Goal: Ask a question: Seek information or help from site administrators or community

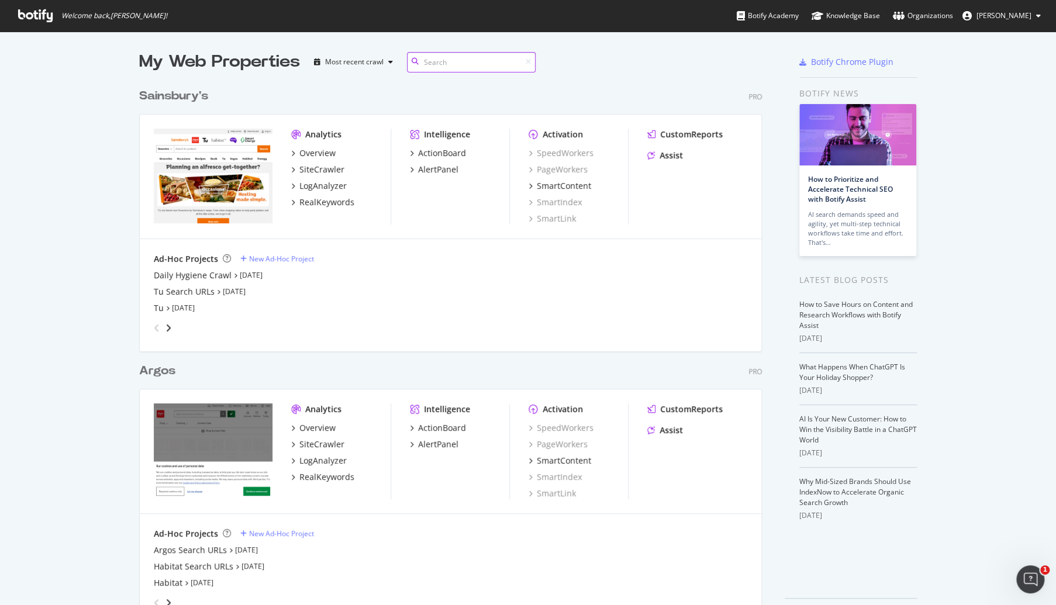
scroll to position [37, 0]
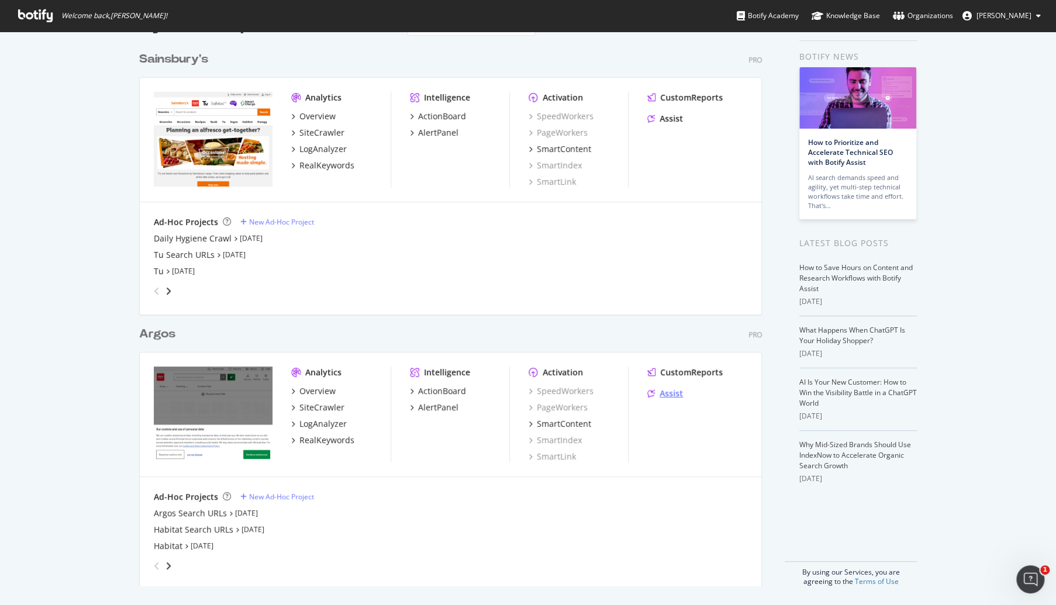
click at [660, 388] on div "Assist" at bounding box center [671, 394] width 23 height 12
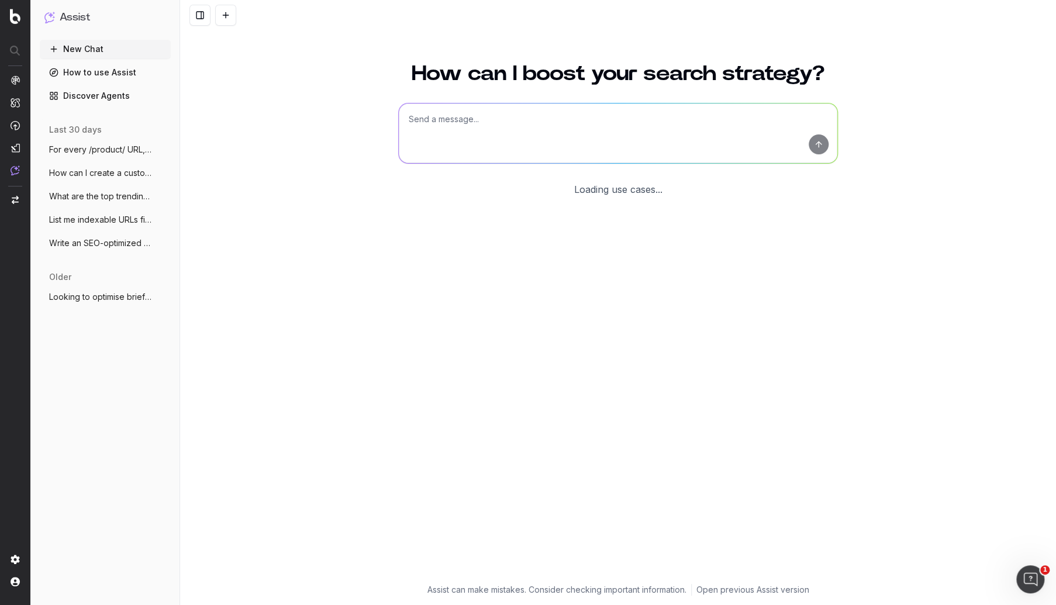
click at [99, 151] on span "For every /product/ URL, I would like to" at bounding box center [100, 150] width 103 height 12
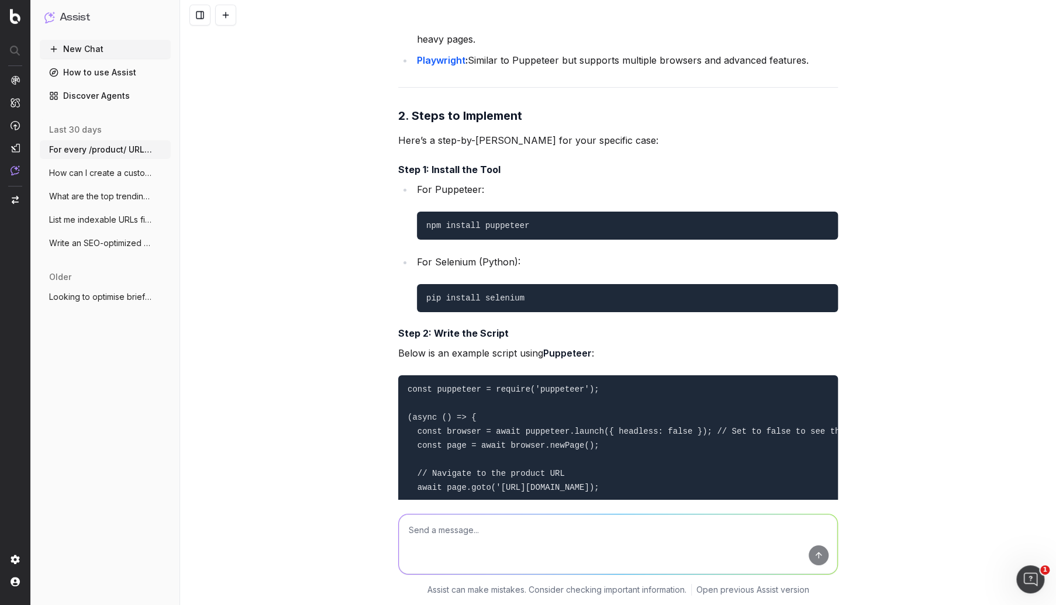
scroll to position [2084, 0]
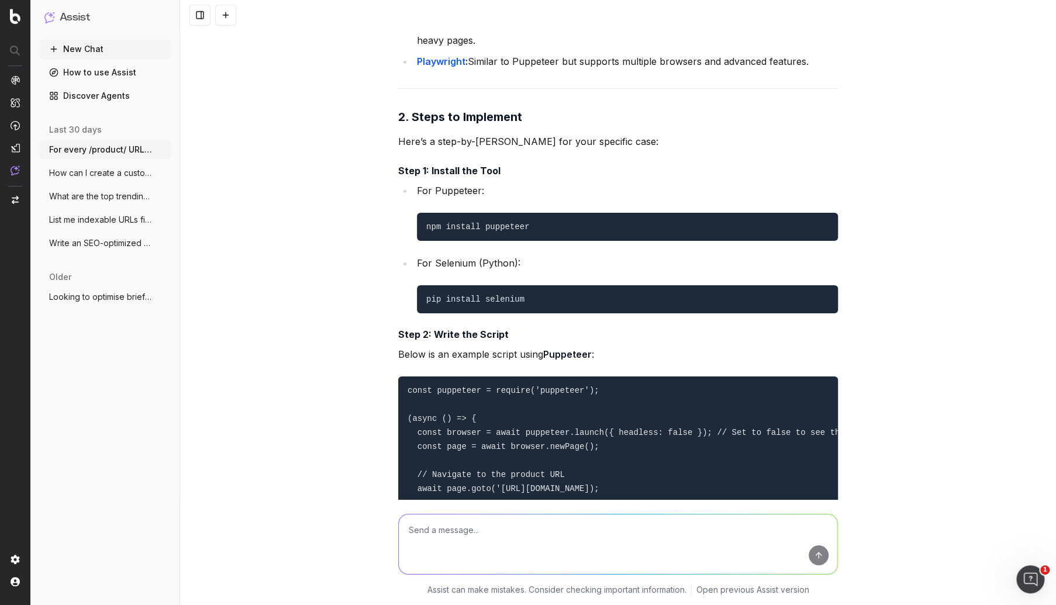
click at [112, 49] on button "New Chat" at bounding box center [105, 49] width 131 height 19
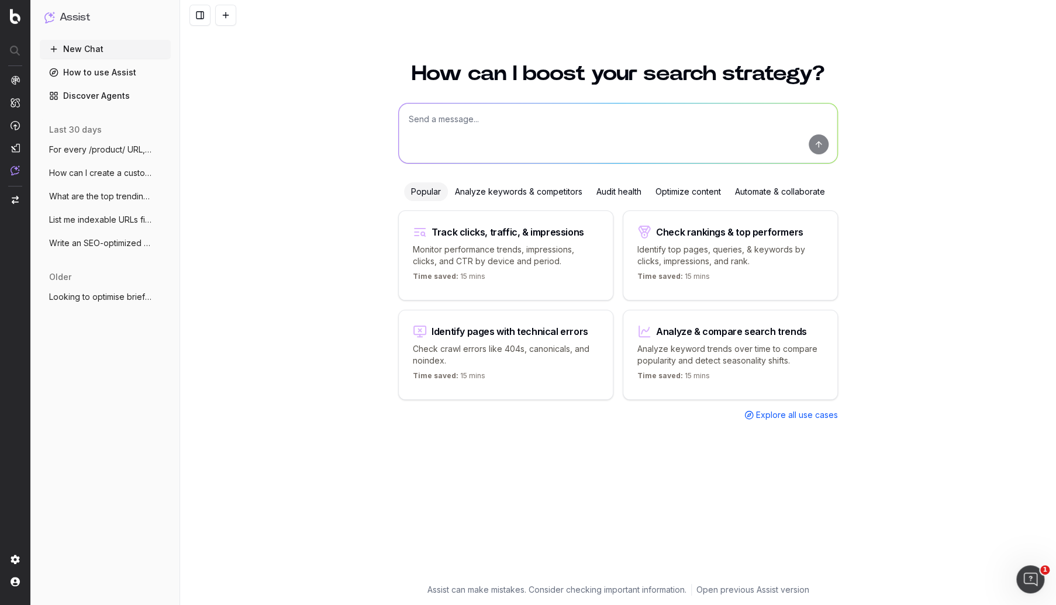
click at [460, 147] on textarea at bounding box center [618, 134] width 439 height 60
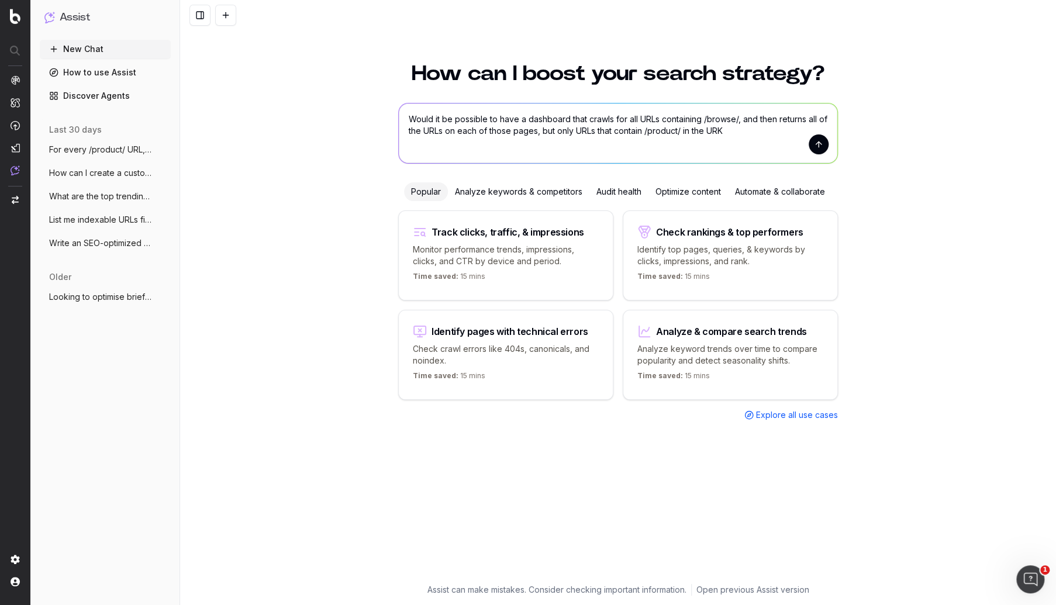
type textarea "Would it be possible to have a dashboard that crawls for all URLs containing /b…"
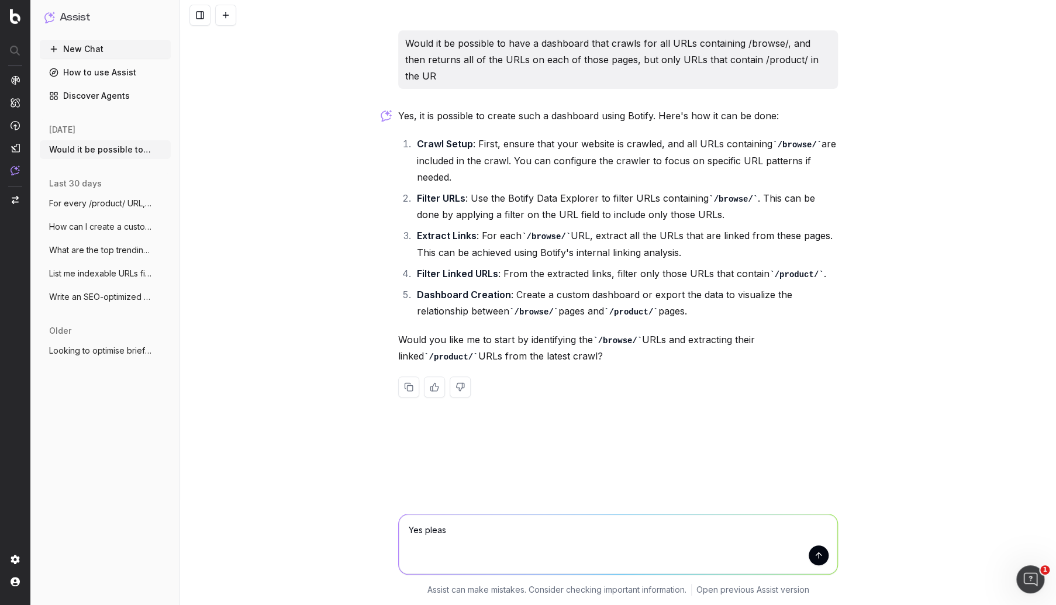
type textarea "Yes please"
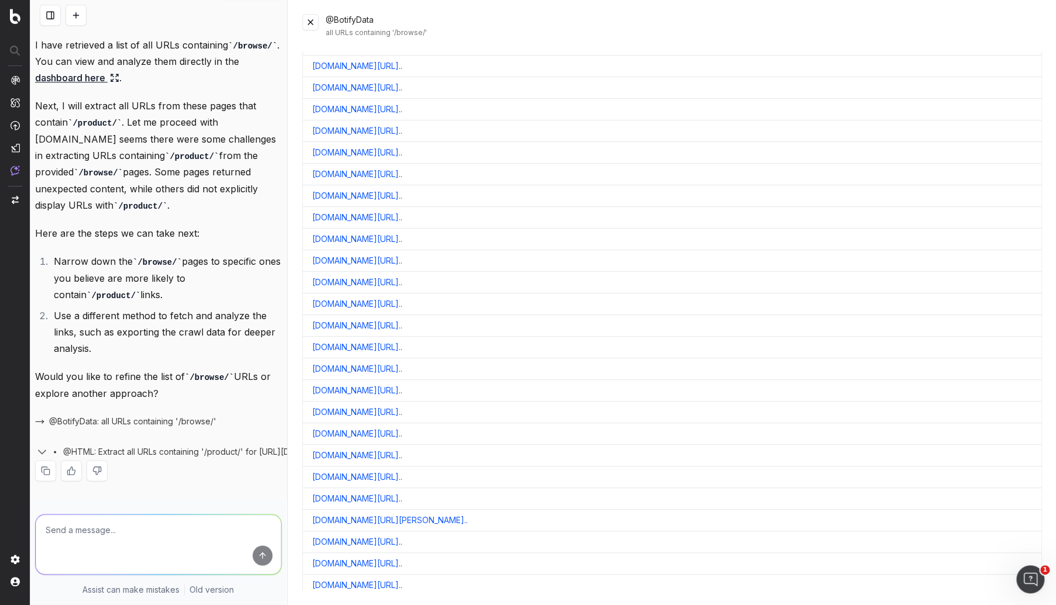
scroll to position [10464, 0]
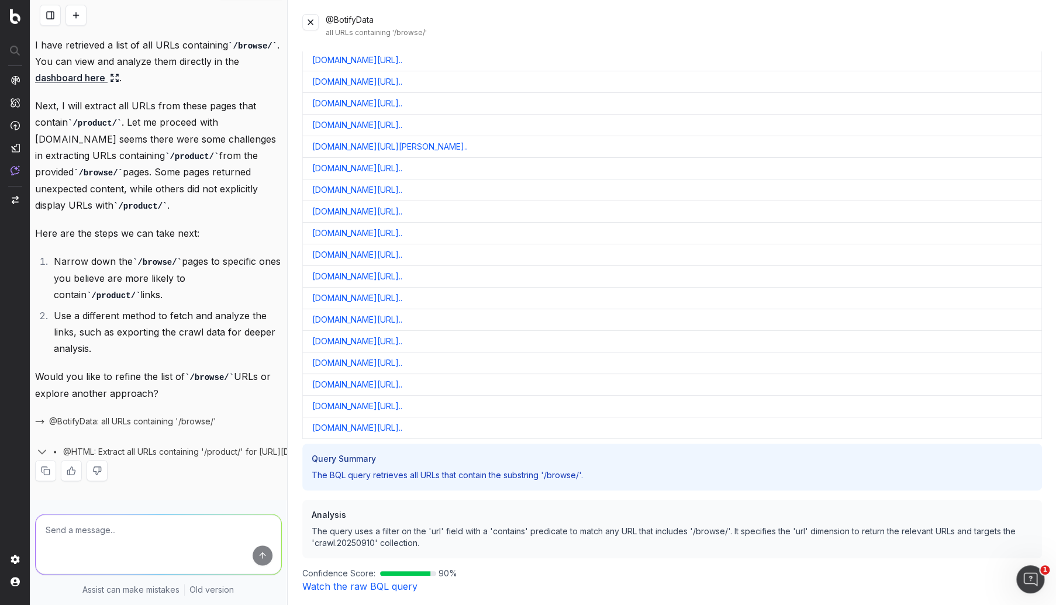
click at [139, 515] on textarea at bounding box center [159, 545] width 246 height 60
type textarea "OK, could we make a different dashboard"
click at [77, 11] on button at bounding box center [76, 15] width 21 height 21
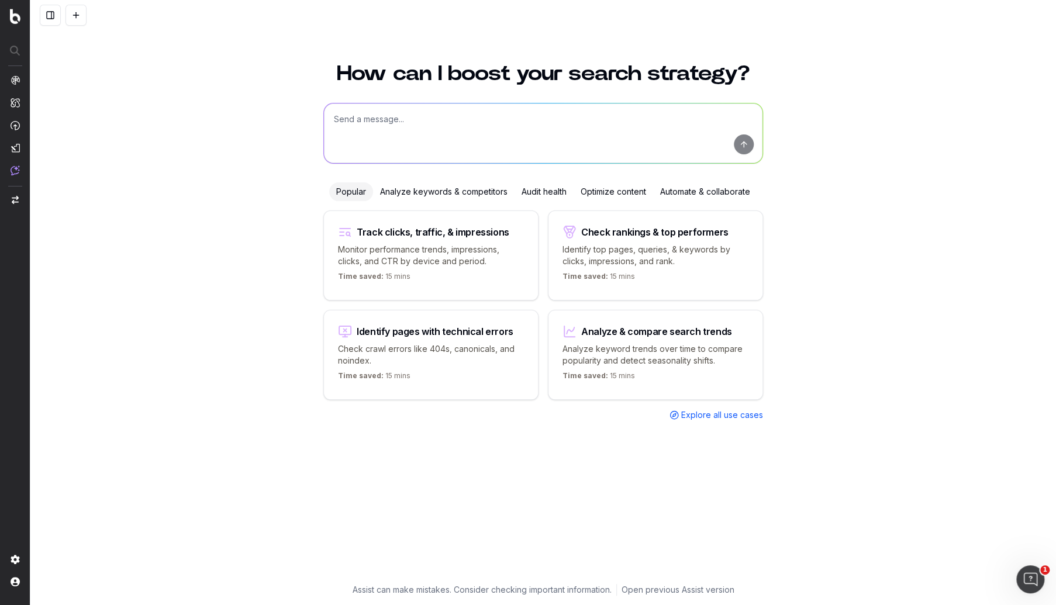
click at [429, 156] on textarea at bounding box center [543, 134] width 439 height 60
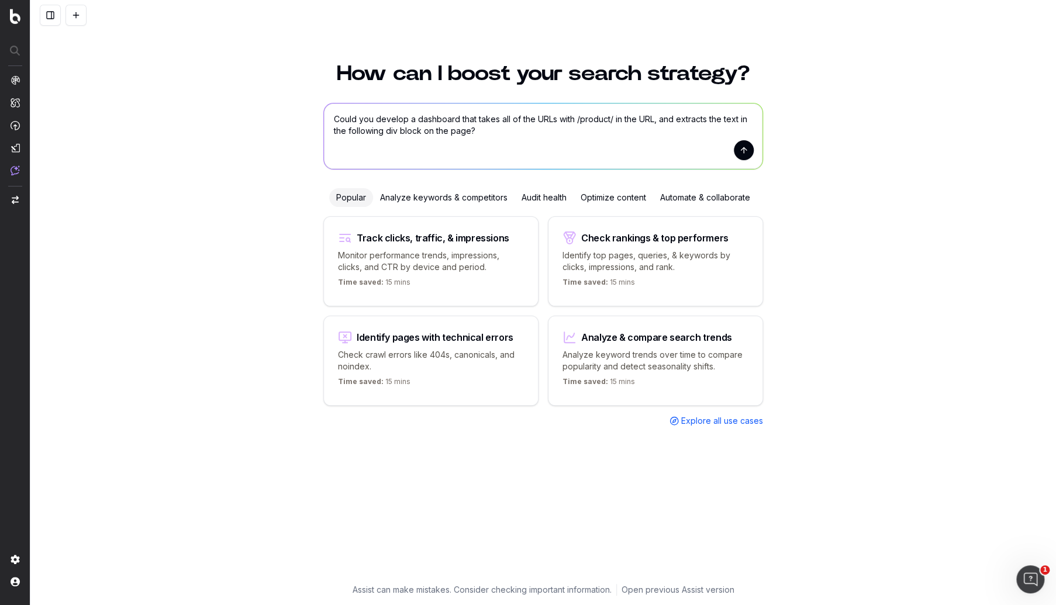
paste textarea "product-description-content-text"
type textarea "Could you develop a dashboard that takes all of the URLs with /product/ in the …"
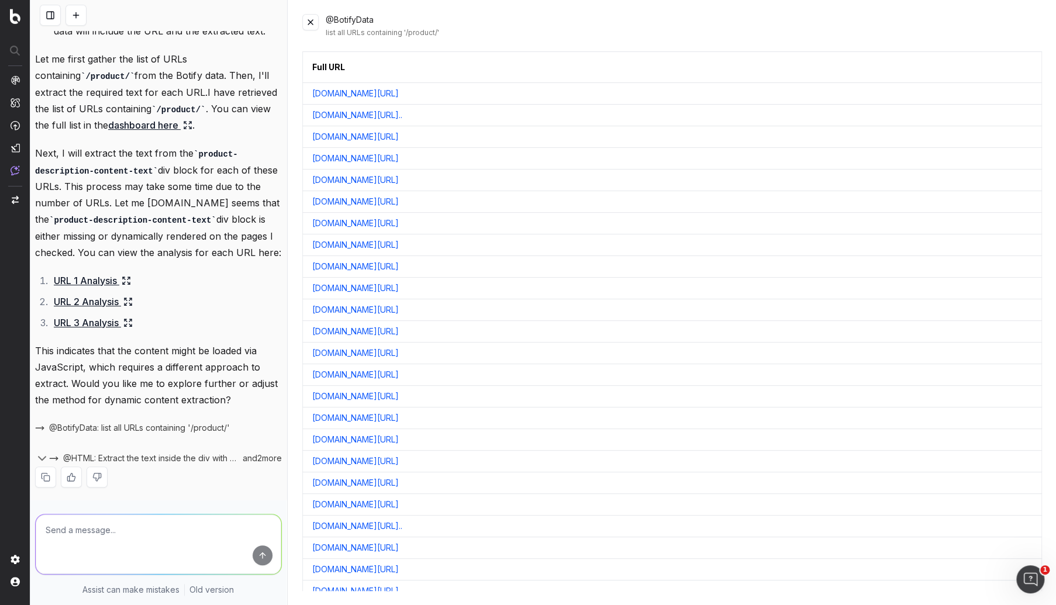
scroll to position [299, 0]
click at [112, 290] on link "URL 1 Analysis" at bounding box center [92, 281] width 77 height 16
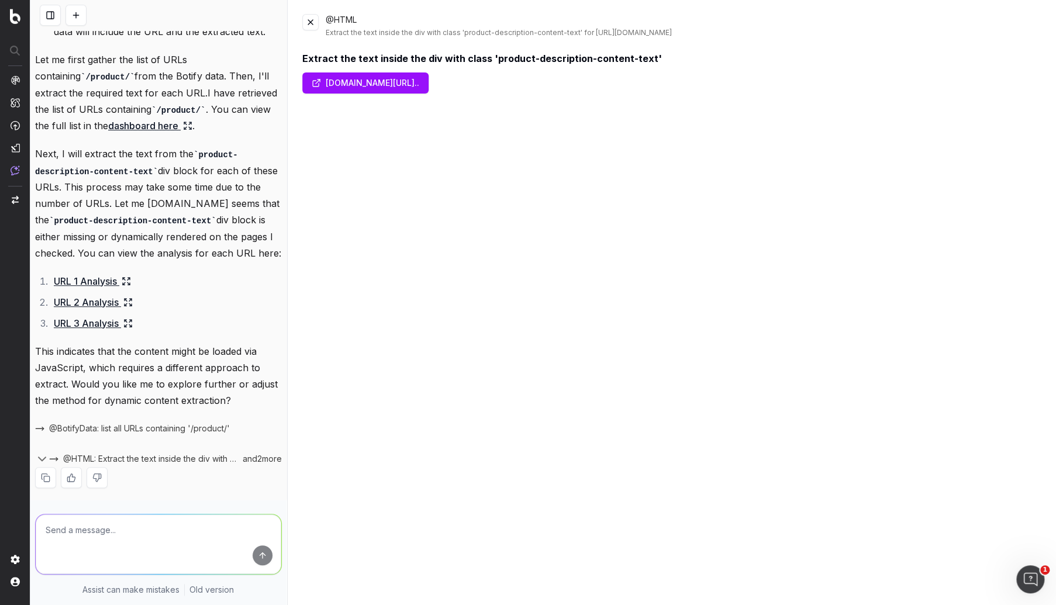
click at [75, 308] on link "URL 2 Analysis" at bounding box center [93, 302] width 79 height 16
click at [178, 554] on textarea at bounding box center [159, 545] width 246 height 60
click at [391, 80] on link "[DOMAIN_NAME][URL].." at bounding box center [365, 83] width 126 height 21
click at [133, 547] on textarea "Would it be easier if I gave you a list of product URLs, and then" at bounding box center [159, 545] width 246 height 60
type textarea "Would it be easier if I gave you a list of product URLs, and then you can retur…"
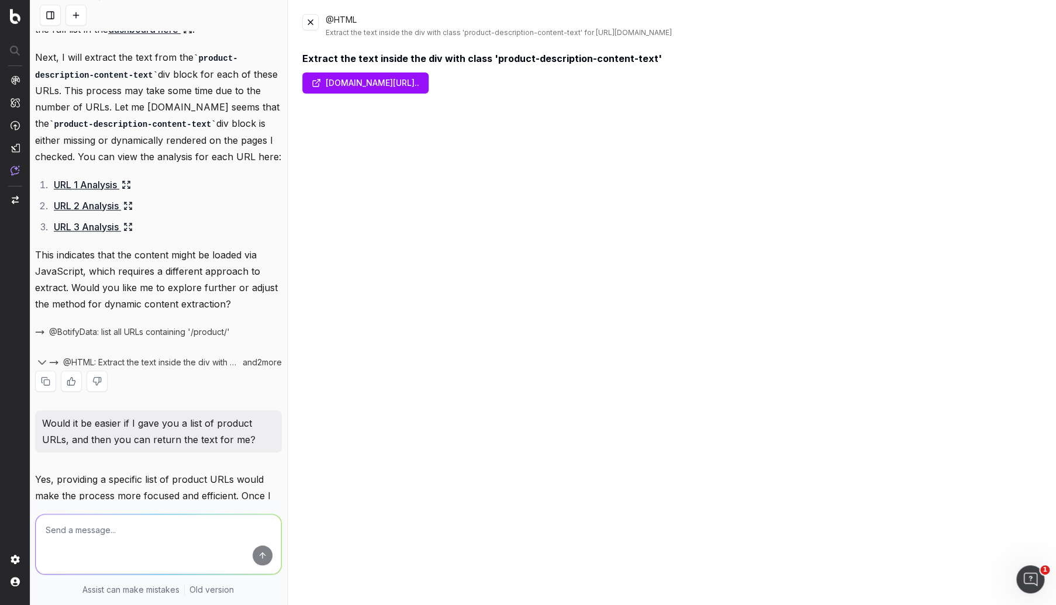
scroll to position [540, 0]
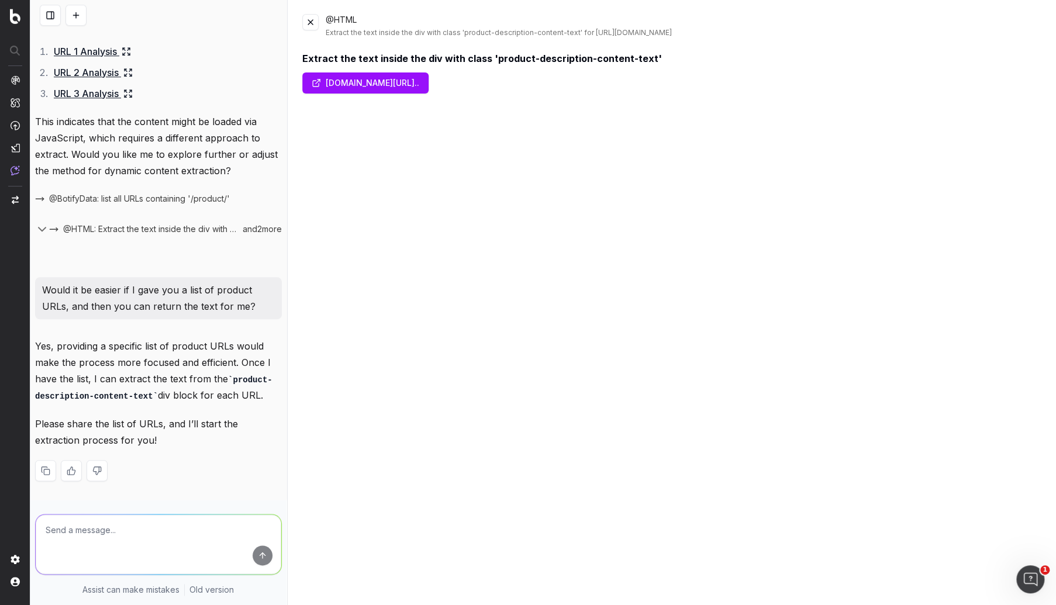
paste textarea "Loremip Dolo Sitamet Cons Adipi /elitsed/3649897?doeiuSM=tem:0:33 IncidIduntUT …"
type textarea "Loremip Dolo Sitamet Cons Adipi /elitsed/3649897?doeiuSM=tem:0:33 IncidIduntUT …"
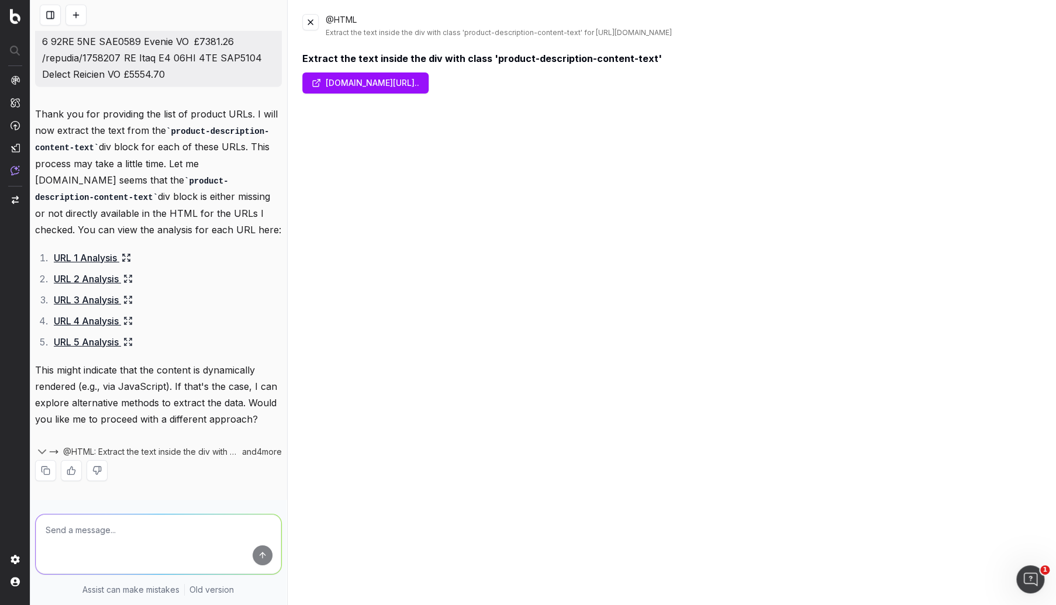
scroll to position [2026, 0]
click at [108, 250] on link "URL 1 Analysis" at bounding box center [92, 258] width 77 height 16
click at [129, 253] on icon at bounding box center [126, 257] width 9 height 9
